Goal: Download file/media

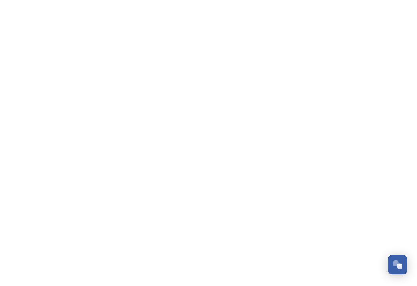
scroll to position [324, 0]
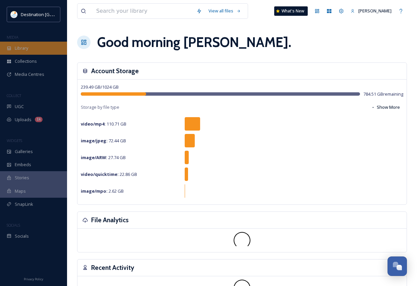
click at [23, 50] on span "Library" at bounding box center [21, 48] width 13 height 6
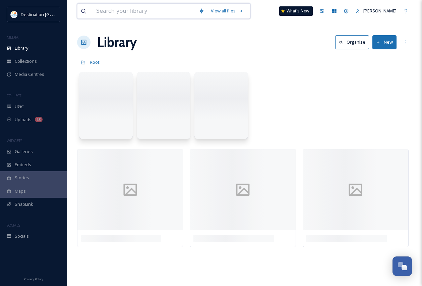
click at [111, 15] on input at bounding box center [144, 11] width 103 height 15
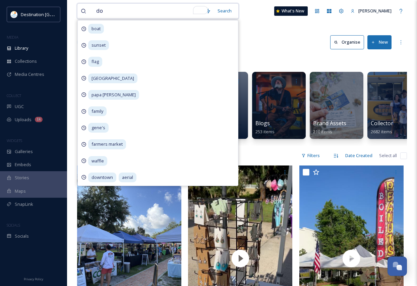
type input "dog"
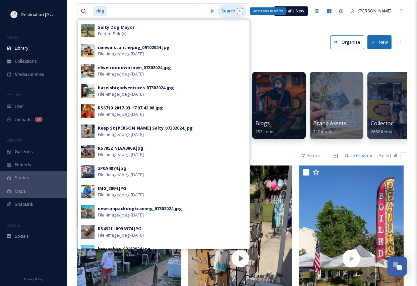
click at [241, 14] on div "Search Press Enter to search" at bounding box center [232, 10] width 28 height 13
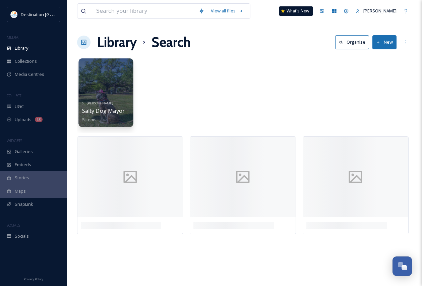
click at [131, 99] on div at bounding box center [105, 92] width 55 height 68
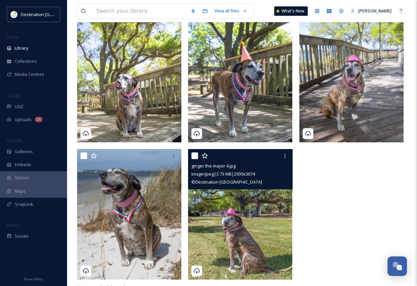
scroll to position [91, 0]
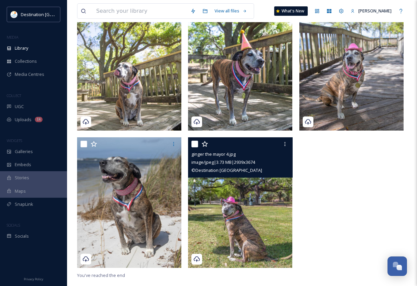
click at [251, 244] on img at bounding box center [240, 202] width 104 height 130
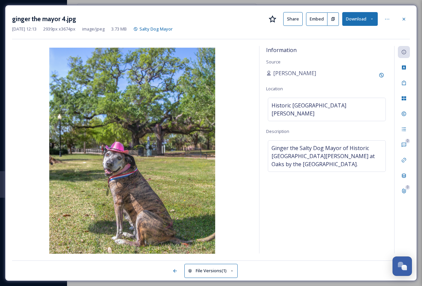
click at [374, 17] on button "Download" at bounding box center [360, 19] width 36 height 14
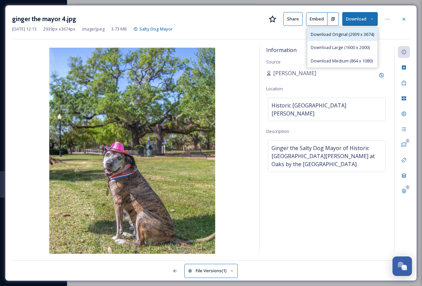
click at [354, 34] on span "Download Original (2939 x 3674)" at bounding box center [342, 34] width 63 height 6
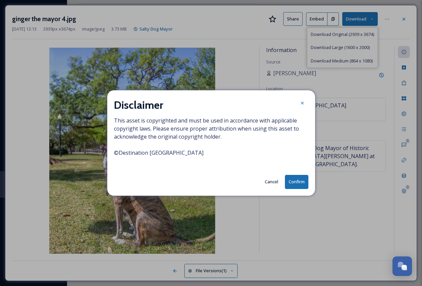
click at [302, 184] on button "Confirm" at bounding box center [296, 182] width 23 height 14
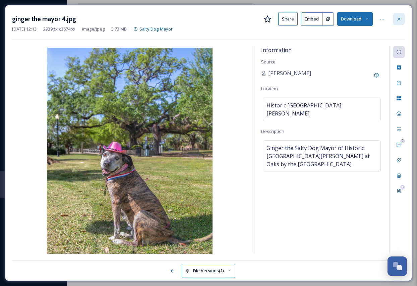
click at [397, 21] on icon at bounding box center [398, 18] width 5 height 5
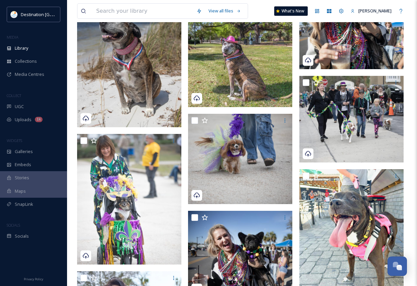
scroll to position [804, 0]
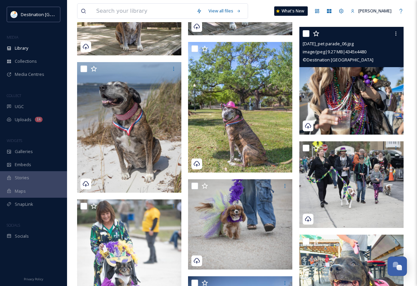
click at [368, 115] on img at bounding box center [351, 81] width 104 height 108
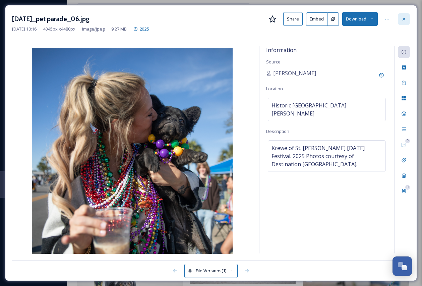
click at [403, 19] on icon at bounding box center [403, 18] width 5 height 5
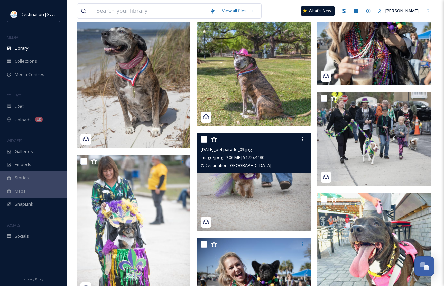
scroll to position [953, 0]
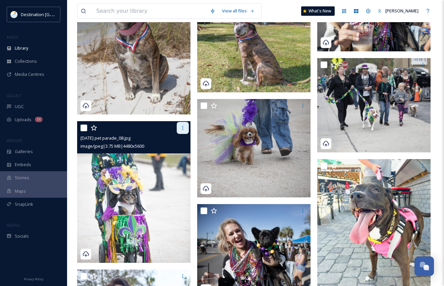
click at [185, 128] on icon at bounding box center [182, 127] width 5 height 5
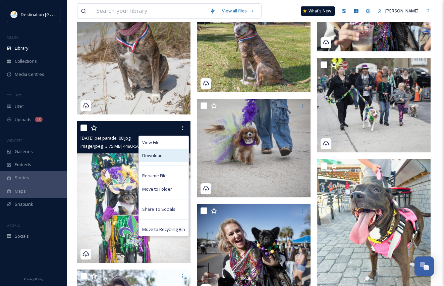
click at [168, 152] on div "Download" at bounding box center [164, 155] width 50 height 13
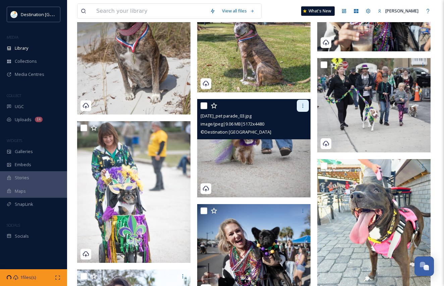
click at [304, 108] on icon at bounding box center [302, 105] width 5 height 5
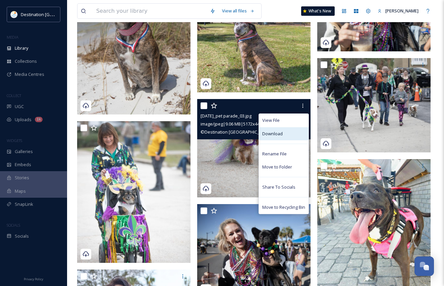
click at [286, 133] on div "Download" at bounding box center [284, 133] width 50 height 13
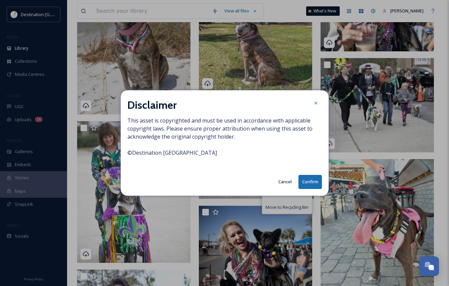
drag, startPoint x: 314, startPoint y: 182, endPoint x: 318, endPoint y: 188, distance: 7.2
click at [314, 182] on button "Confirm" at bounding box center [309, 182] width 23 height 14
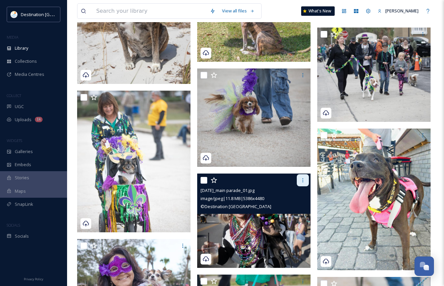
scroll to position [1053, 0]
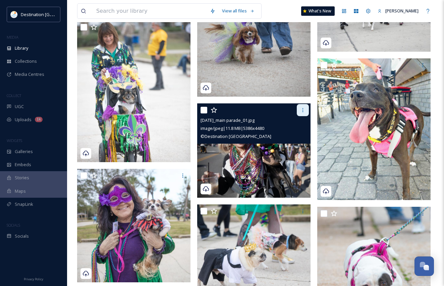
click at [307, 111] on div at bounding box center [303, 110] width 12 height 12
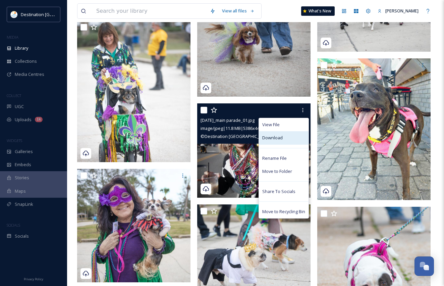
click at [289, 138] on div "Download" at bounding box center [284, 137] width 50 height 13
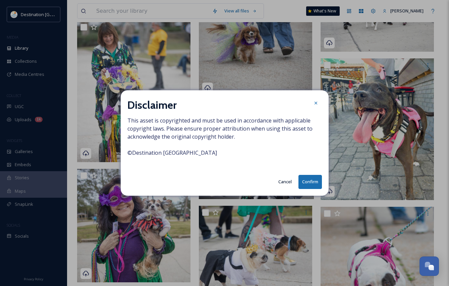
click at [310, 181] on button "Confirm" at bounding box center [309, 182] width 23 height 14
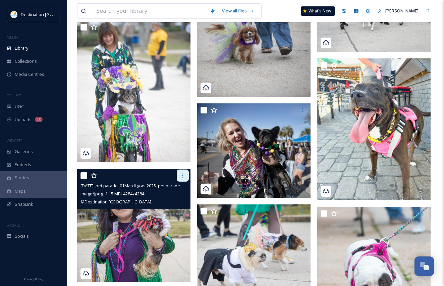
click at [188, 175] on div at bounding box center [183, 175] width 12 height 12
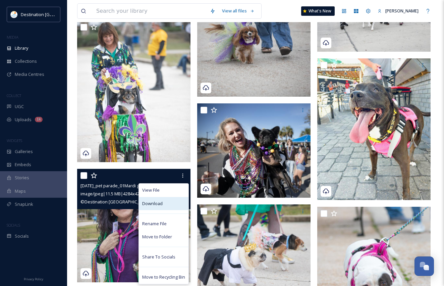
click at [166, 203] on div "Download" at bounding box center [164, 203] width 50 height 13
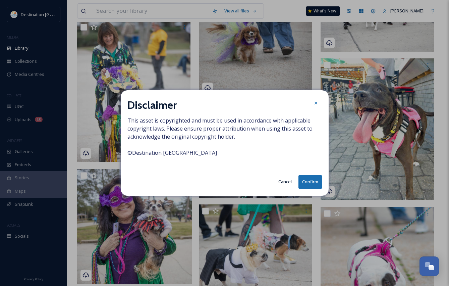
click at [313, 185] on button "Confirm" at bounding box center [309, 182] width 23 height 14
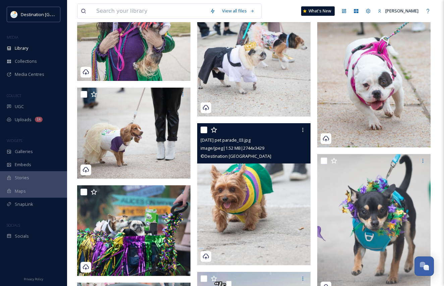
scroll to position [1288, 0]
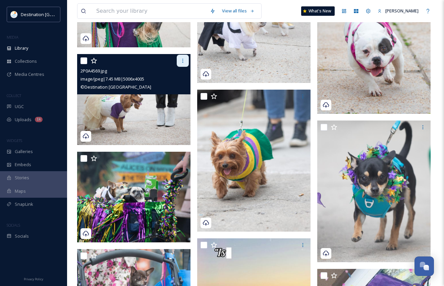
click at [182, 60] on icon at bounding box center [182, 60] width 5 height 5
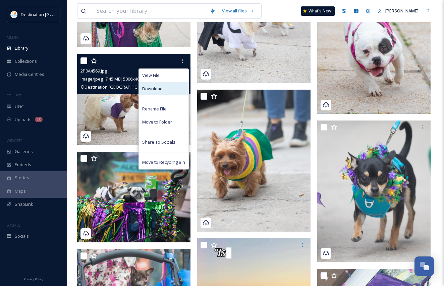
click at [166, 87] on div "Download" at bounding box center [164, 88] width 50 height 13
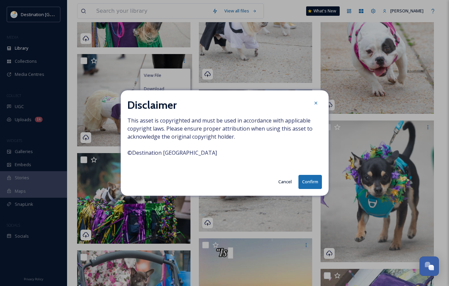
click at [302, 181] on button "Confirm" at bounding box center [309, 182] width 23 height 14
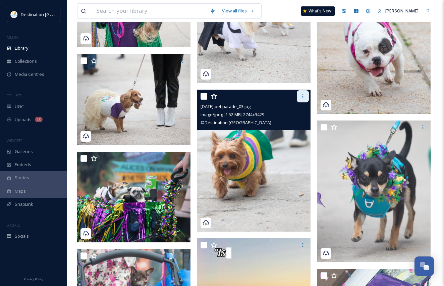
click at [301, 98] on icon at bounding box center [302, 95] width 5 height 5
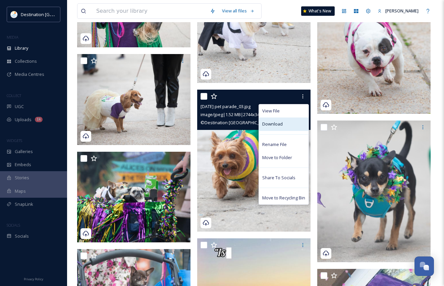
click at [274, 129] on div "Download" at bounding box center [284, 123] width 50 height 13
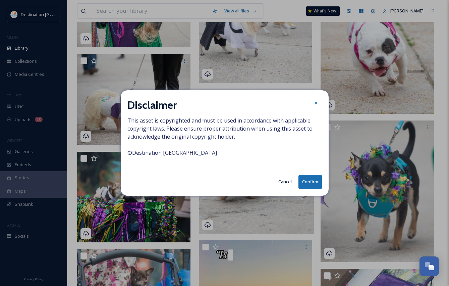
click at [320, 179] on button "Confirm" at bounding box center [309, 182] width 23 height 14
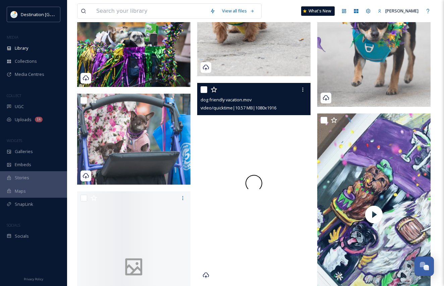
scroll to position [1455, 0]
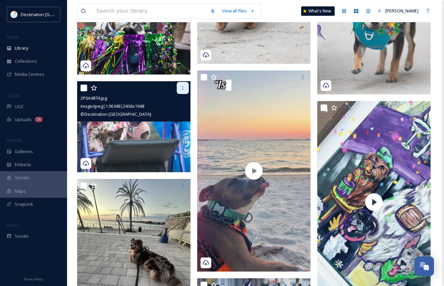
click at [183, 88] on icon at bounding box center [182, 88] width 1 height 4
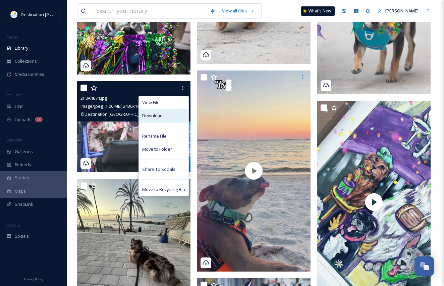
click at [166, 117] on div "Download" at bounding box center [164, 115] width 50 height 13
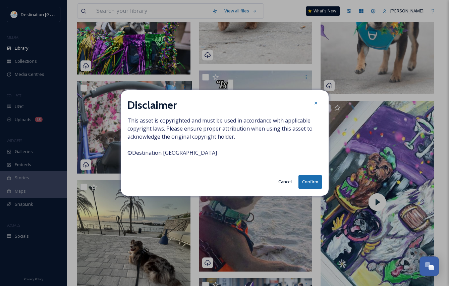
click at [314, 183] on button "Confirm" at bounding box center [309, 182] width 23 height 14
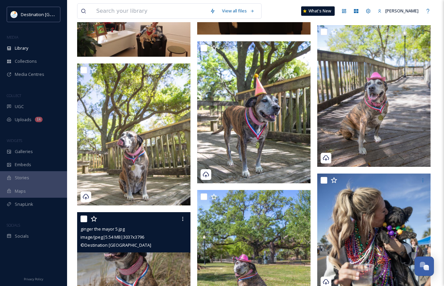
scroll to position [551, 0]
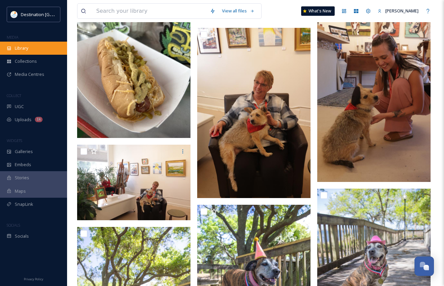
click at [41, 49] on div "Library" at bounding box center [33, 48] width 67 height 13
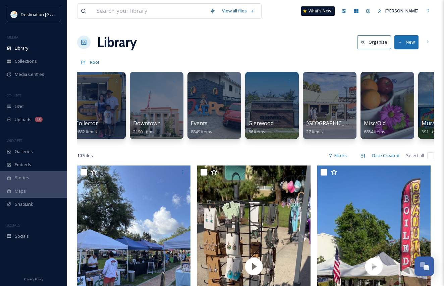
scroll to position [0, 282]
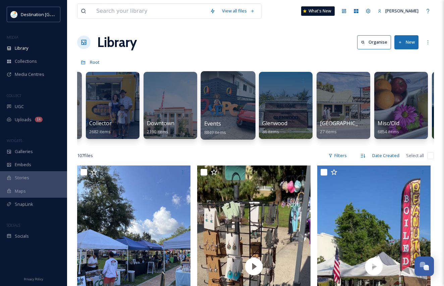
click at [228, 121] on div "Events 8849 items" at bounding box center [228, 127] width 48 height 17
click at [212, 118] on div at bounding box center [227, 105] width 55 height 68
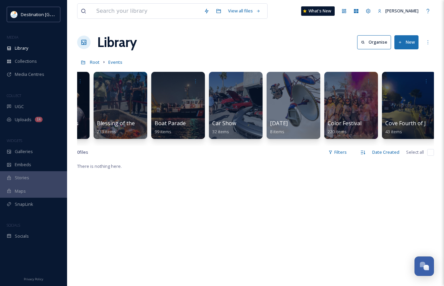
scroll to position [0, 136]
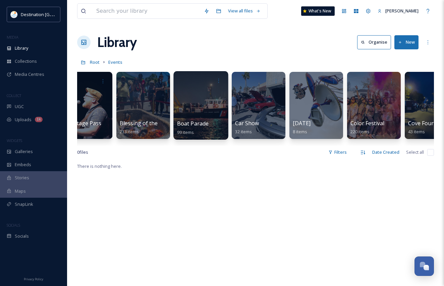
click at [210, 122] on div "Boat Parade 99 items" at bounding box center [201, 127] width 48 height 17
click at [212, 103] on div at bounding box center [200, 105] width 55 height 68
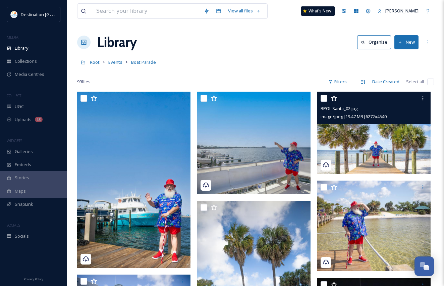
click at [399, 127] on img at bounding box center [373, 132] width 113 height 82
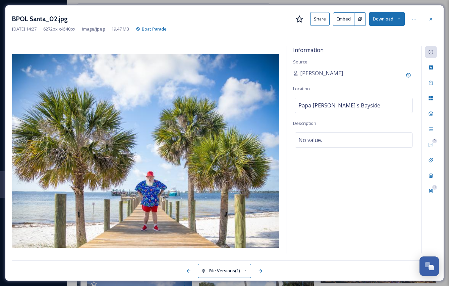
click at [422, 21] on div at bounding box center [431, 19] width 12 height 12
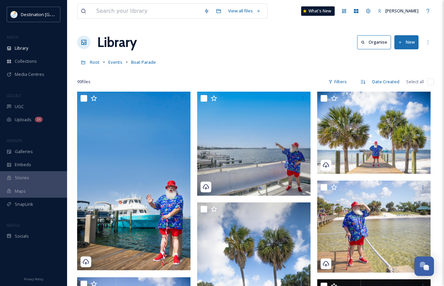
click at [408, 42] on button "New" at bounding box center [406, 42] width 24 height 14
click at [402, 60] on span "File Upload" at bounding box center [403, 58] width 22 height 6
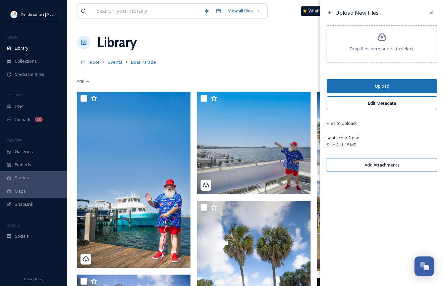
drag, startPoint x: 429, startPoint y: 13, endPoint x: 437, endPoint y: 17, distance: 9.4
click at [422, 13] on icon at bounding box center [430, 12] width 5 height 5
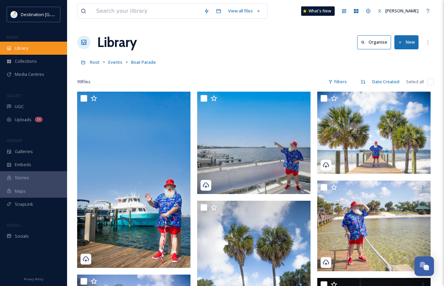
click at [39, 54] on div "Library" at bounding box center [33, 48] width 67 height 13
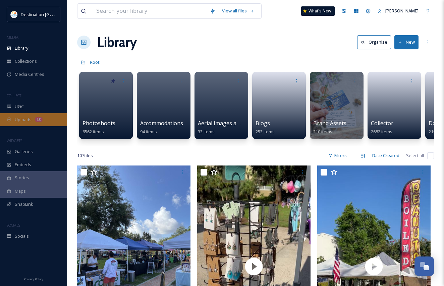
click at [32, 118] on div "Uploads 1k" at bounding box center [33, 119] width 67 height 13
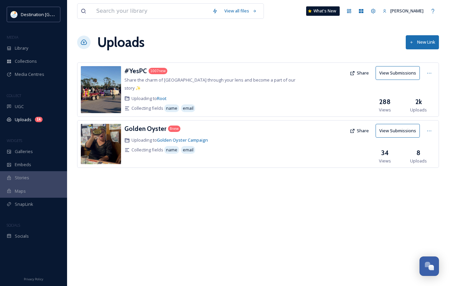
click at [103, 89] on img at bounding box center [101, 89] width 40 height 47
click at [138, 72] on h3 "#YesPC" at bounding box center [135, 71] width 22 height 8
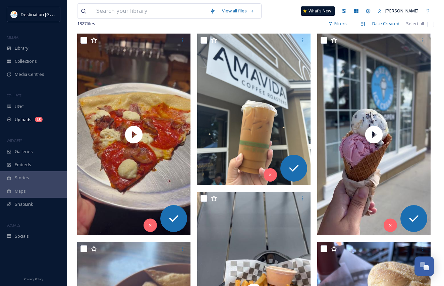
scroll to position [134, 0]
